Goal: Information Seeking & Learning: Learn about a topic

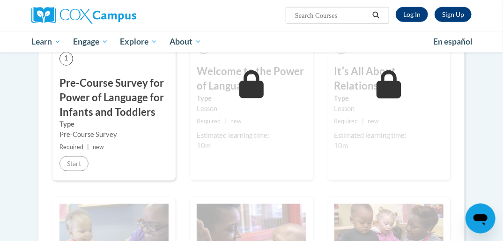
scroll to position [255, 0]
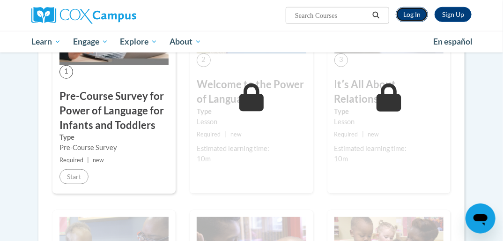
click at [415, 13] on link "Log In" at bounding box center [411, 14] width 32 height 15
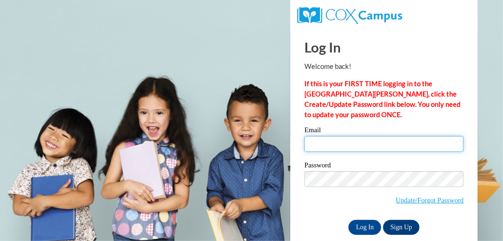
click at [351, 142] on input "Email" at bounding box center [383, 144] width 159 height 16
type input "duanaruiz@gmail.com"
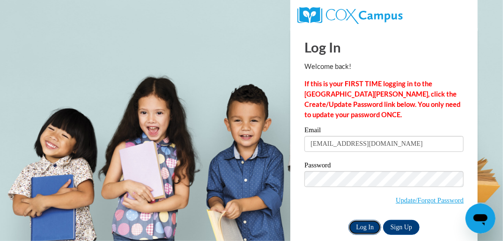
click at [361, 225] on input "Log In" at bounding box center [364, 226] width 33 height 15
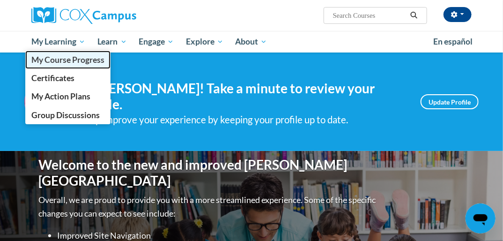
click at [54, 63] on span "My Course Progress" at bounding box center [67, 60] width 73 height 10
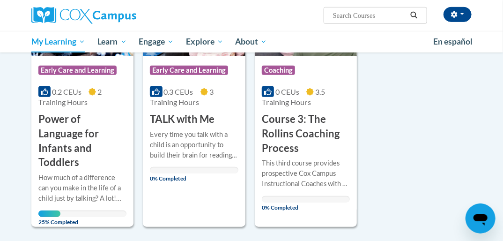
scroll to position [225, 0]
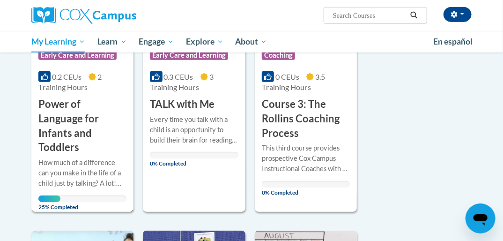
click at [66, 110] on h3 "Power of Language for Infants and Toddlers" at bounding box center [82, 126] width 88 height 58
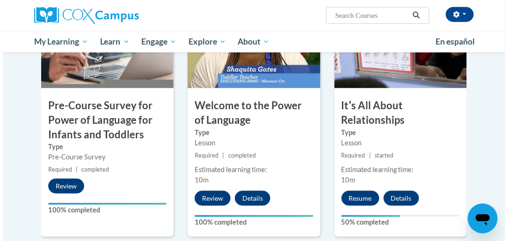
scroll to position [285, 0]
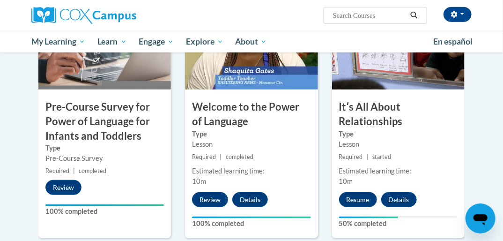
drag, startPoint x: 354, startPoint y: 198, endPoint x: 338, endPoint y: 201, distance: 16.2
drag, startPoint x: 338, startPoint y: 201, endPoint x: 309, endPoint y: 212, distance: 30.8
click at [309, 212] on div "2 Welcome to the Power of Language Type Lesson Required | completed Estimated l…" at bounding box center [251, 117] width 132 height 242
click at [357, 202] on button "Resume" at bounding box center [358, 199] width 38 height 15
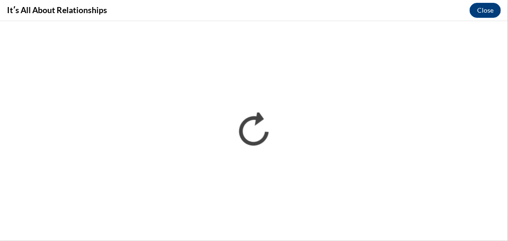
scroll to position [0, 0]
